Goal: Find specific page/section: Find specific page/section

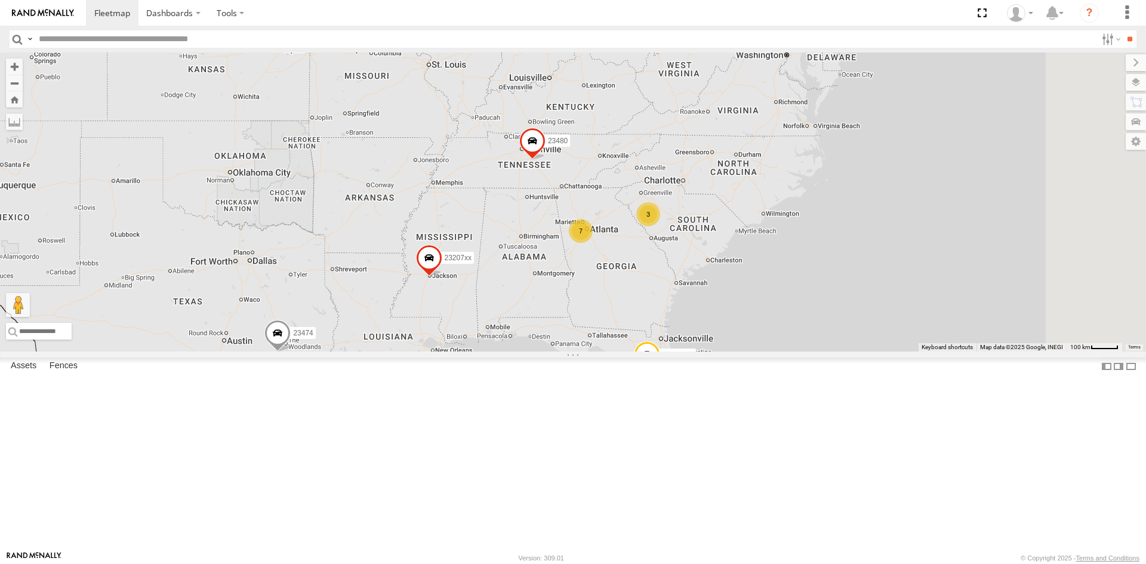
drag, startPoint x: 784, startPoint y: 142, endPoint x: 751, endPoint y: 367, distance: 227.3
click at [751, 351] on div "23461 4G 4 7 23207xx 3 23480 23474" at bounding box center [573, 202] width 1146 height 299
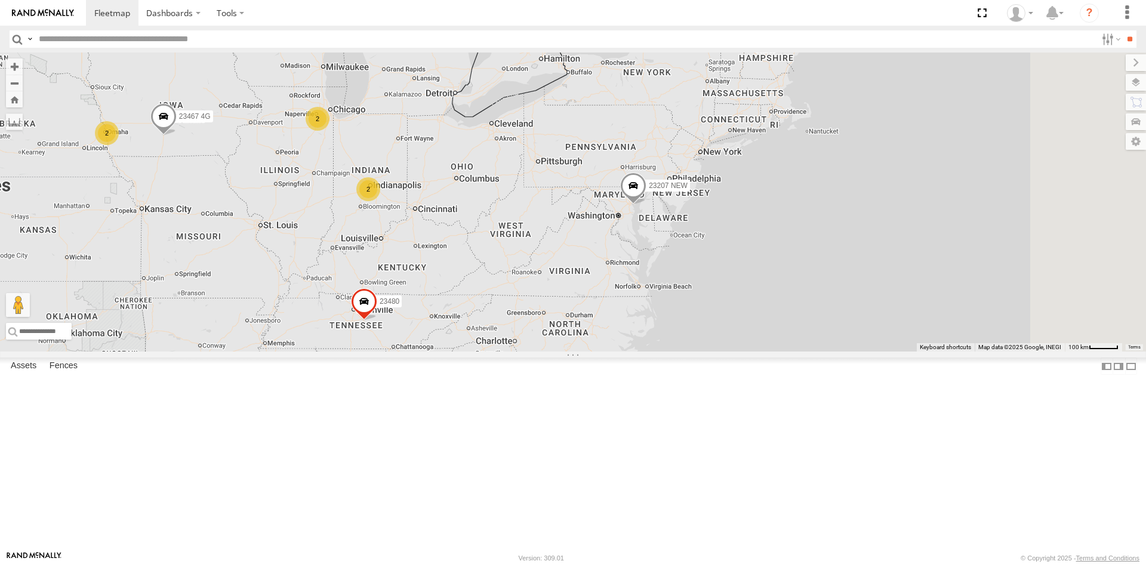
drag, startPoint x: 750, startPoint y: 233, endPoint x: 582, endPoint y: 387, distance: 227.7
click at [582, 351] on div "23461 4G 4 7 23207xx 3 23480 23474 23207 NEW 2 2 2 23467 4G" at bounding box center [573, 202] width 1146 height 299
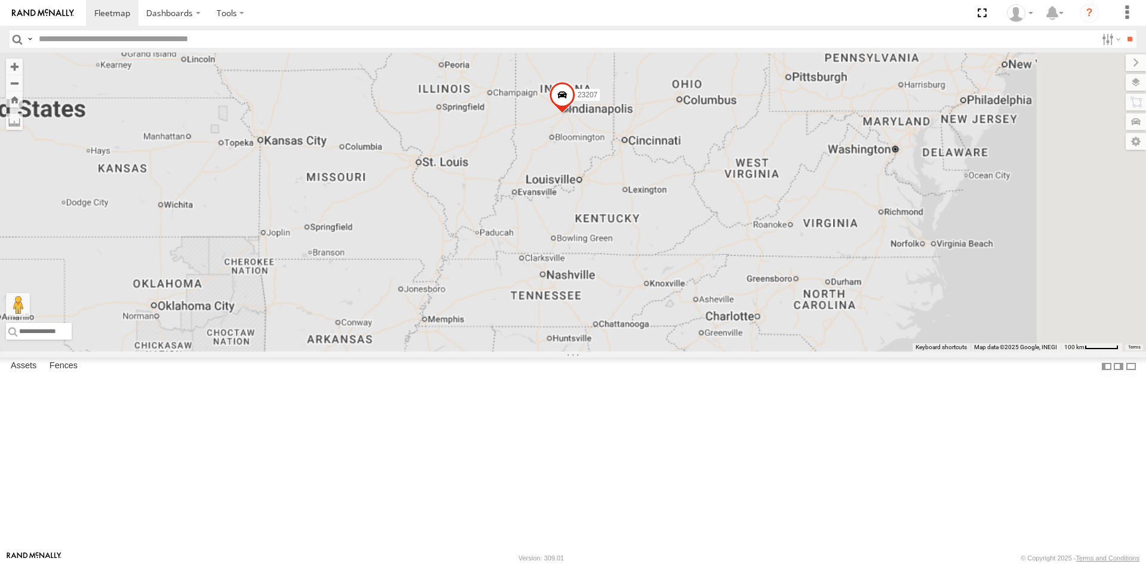
drag, startPoint x: 833, startPoint y: 394, endPoint x: 694, endPoint y: 217, distance: 225.7
click at [694, 217] on div "23467 23207" at bounding box center [573, 202] width 1146 height 299
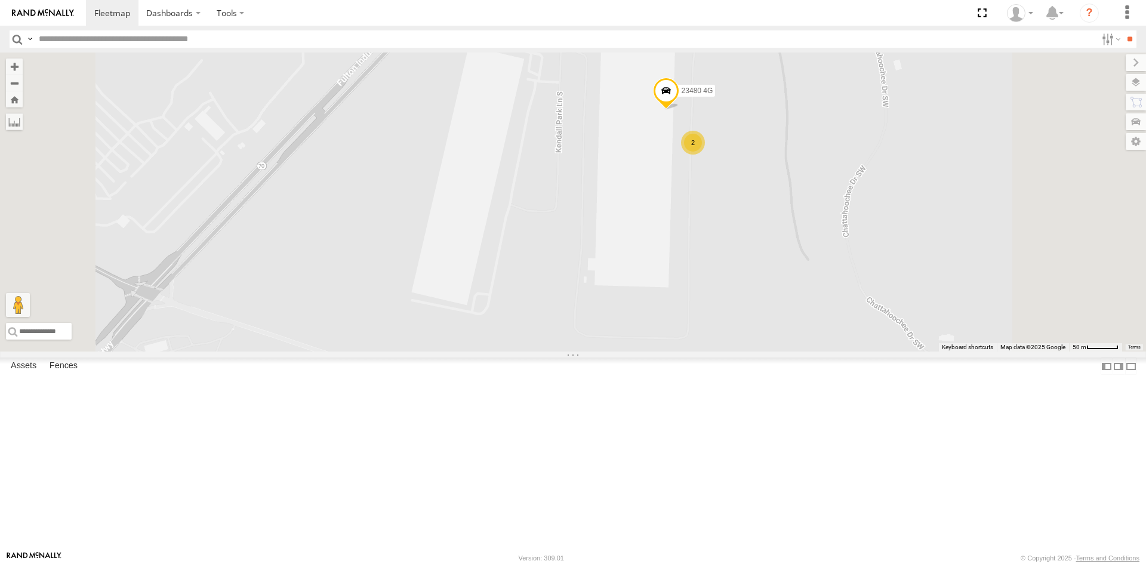
drag, startPoint x: 863, startPoint y: 207, endPoint x: 844, endPoint y: 285, distance: 79.9
click at [846, 287] on div "23459 NEW 2 23480 4G" at bounding box center [573, 202] width 1146 height 299
click at [677, 121] on span at bounding box center [663, 104] width 26 height 32
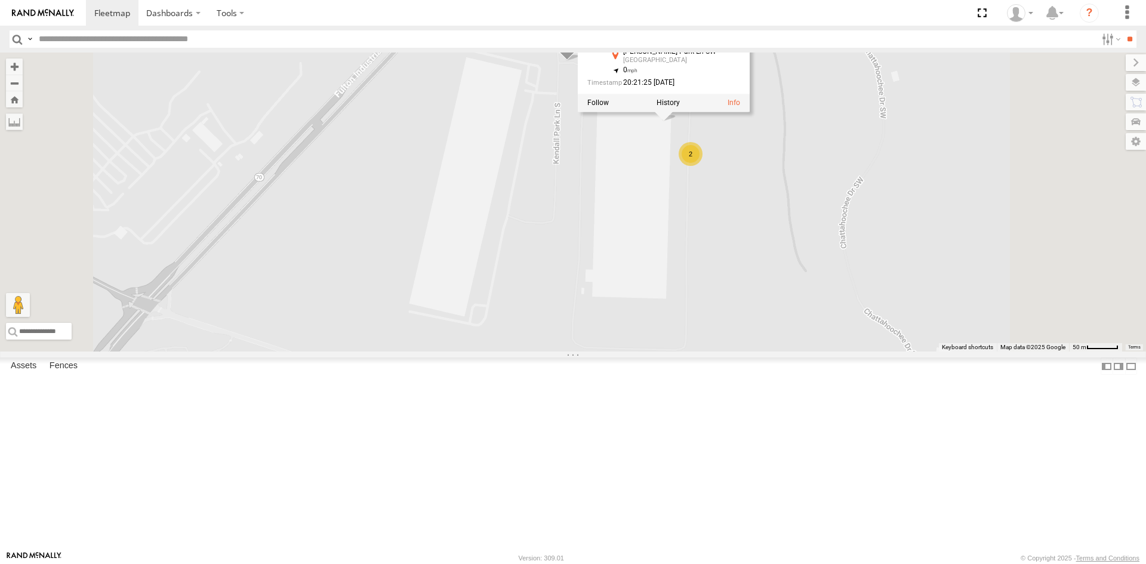
drag, startPoint x: 802, startPoint y: 125, endPoint x: 782, endPoint y: 122, distance: 19.9
click at [716, 43] on div "23480 4G All Assets" at bounding box center [669, 28] width 93 height 29
click at [716, 23] on div "23480 4G" at bounding box center [669, 18] width 93 height 9
drag, startPoint x: 801, startPoint y: 120, endPoint x: 769, endPoint y: 120, distance: 32.2
click at [716, 43] on div "23480 4G All Assets" at bounding box center [651, 28] width 129 height 29
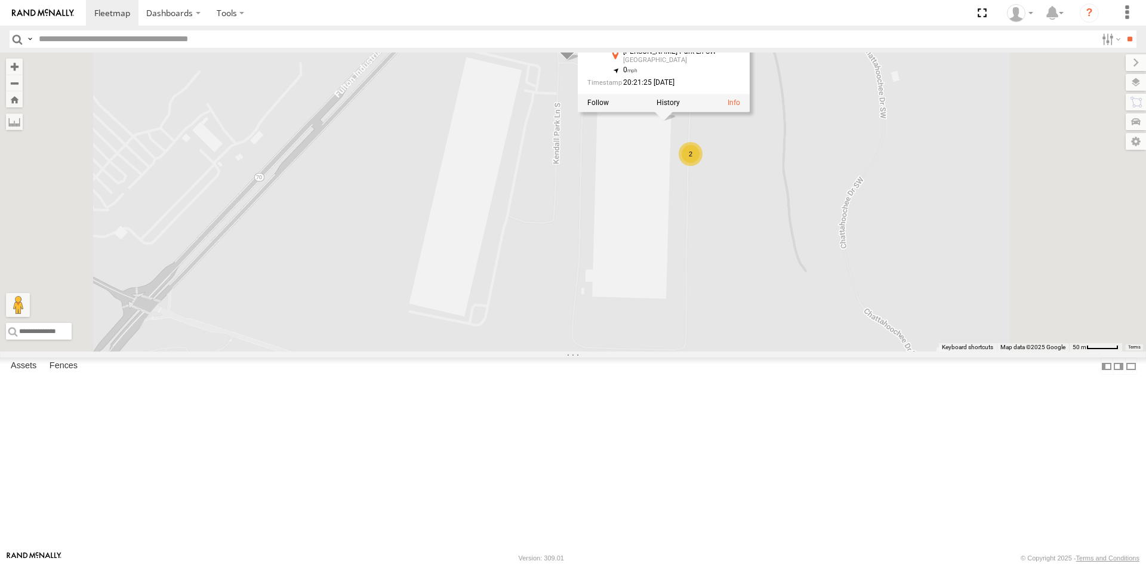
copy div "23480"
